Goal: Transaction & Acquisition: Purchase product/service

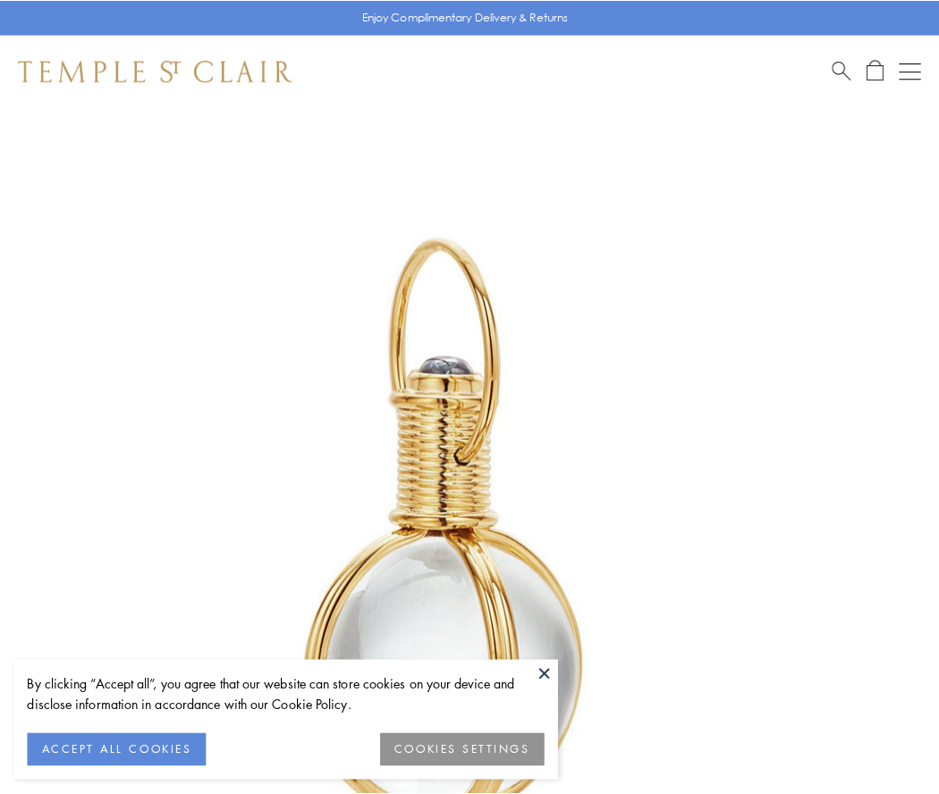
scroll to position [467, 0]
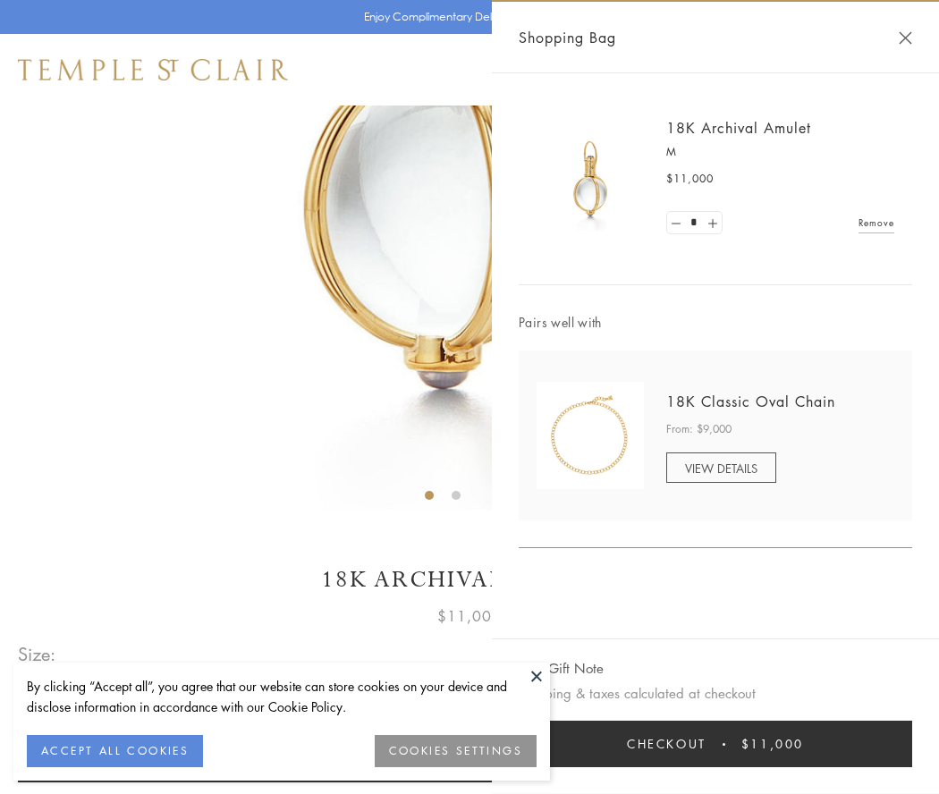
click at [715, 744] on button "Checkout $11,000" at bounding box center [715, 744] width 393 height 46
